Goal: Subscribe to service/newsletter

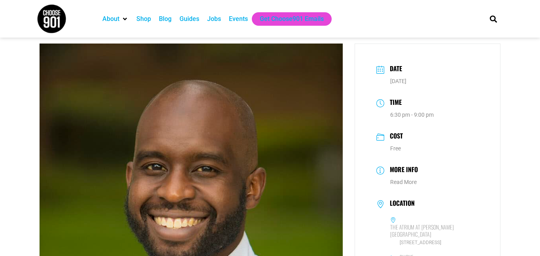
scroll to position [15, 0]
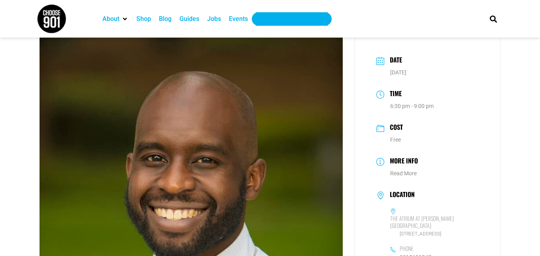
click at [311, 16] on div "Get Choose901 Emails" at bounding box center [292, 18] width 64 height 9
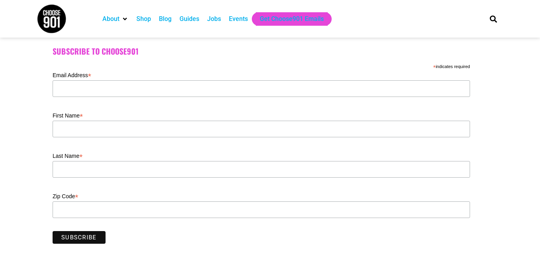
scroll to position [211, 0]
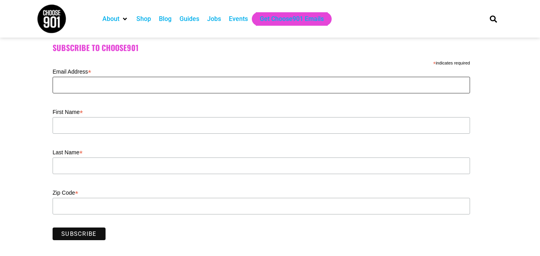
click at [306, 88] on input "Email Address *" at bounding box center [261, 85] width 417 height 17
type input "[EMAIL_ADDRESS][DOMAIN_NAME]"
click at [243, 130] on input "First Name *" at bounding box center [261, 125] width 417 height 17
type input "crystal"
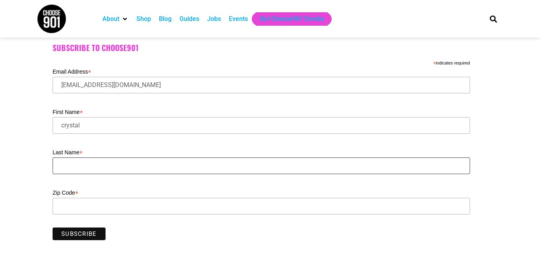
type input "[PERSON_NAME]"
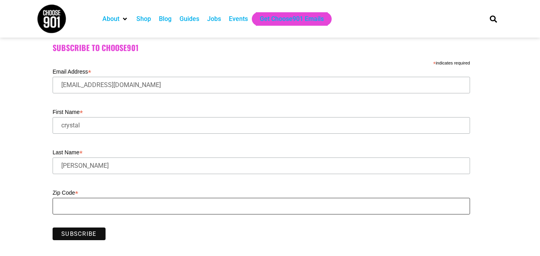
type input "38671"
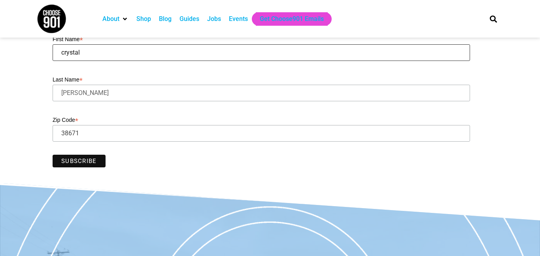
scroll to position [291, 0]
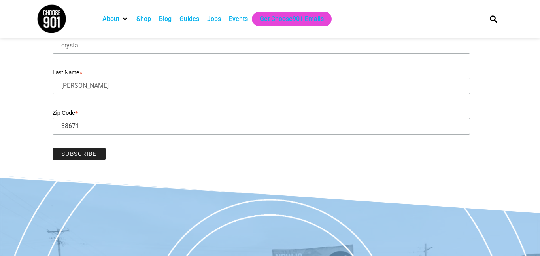
click at [74, 160] on input "Subscribe" at bounding box center [79, 153] width 53 height 13
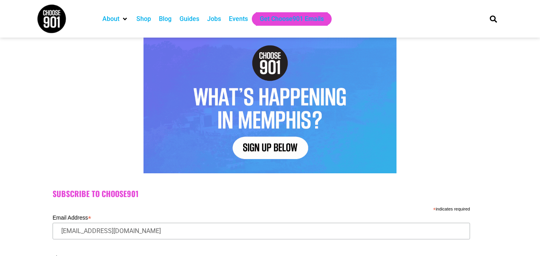
scroll to position [0, 0]
